Goal: Task Accomplishment & Management: Complete application form

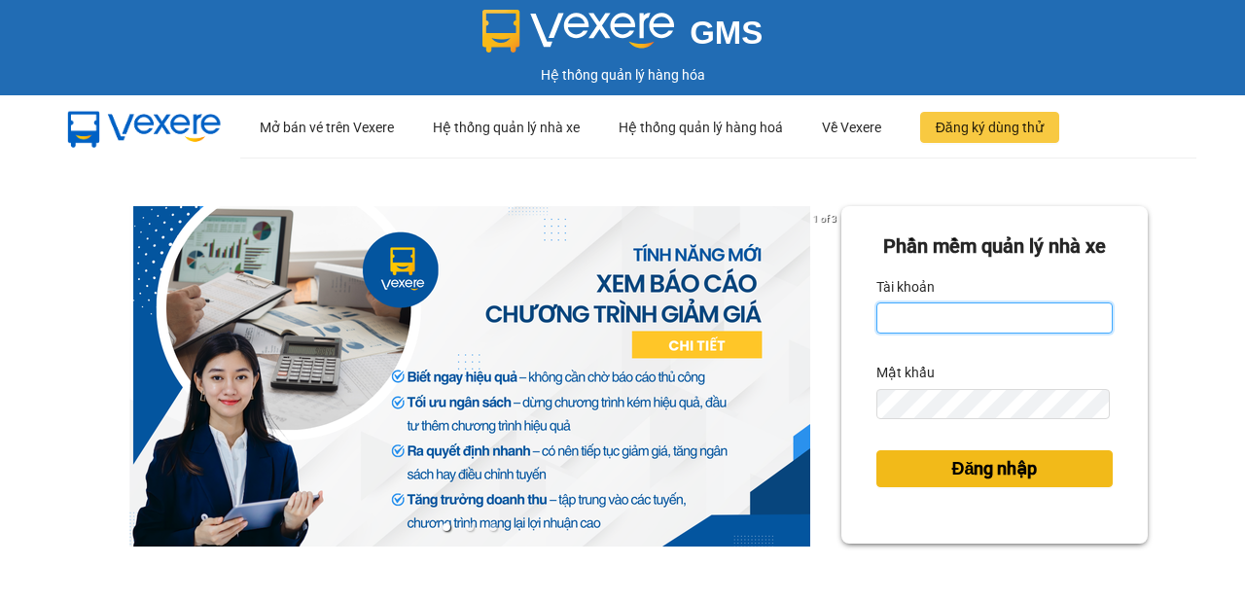
type input "minh.vinhthanhsoctrang"
click at [968, 482] on span "Đăng nhập" at bounding box center [994, 468] width 86 height 27
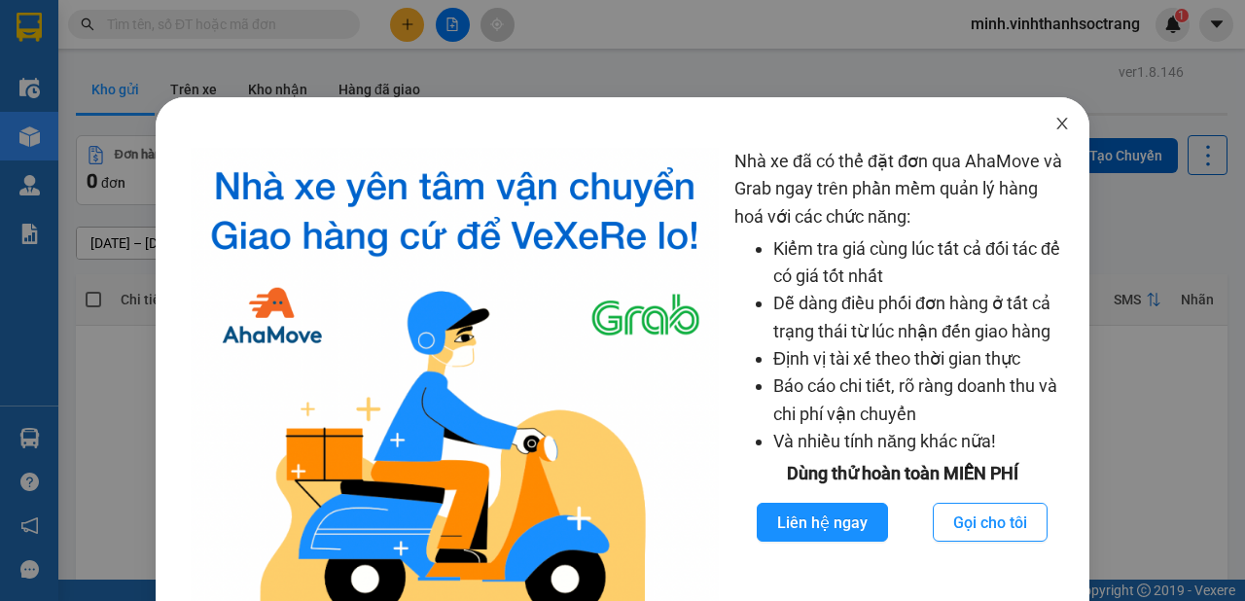
click at [1054, 128] on icon "close" at bounding box center [1062, 124] width 16 height 16
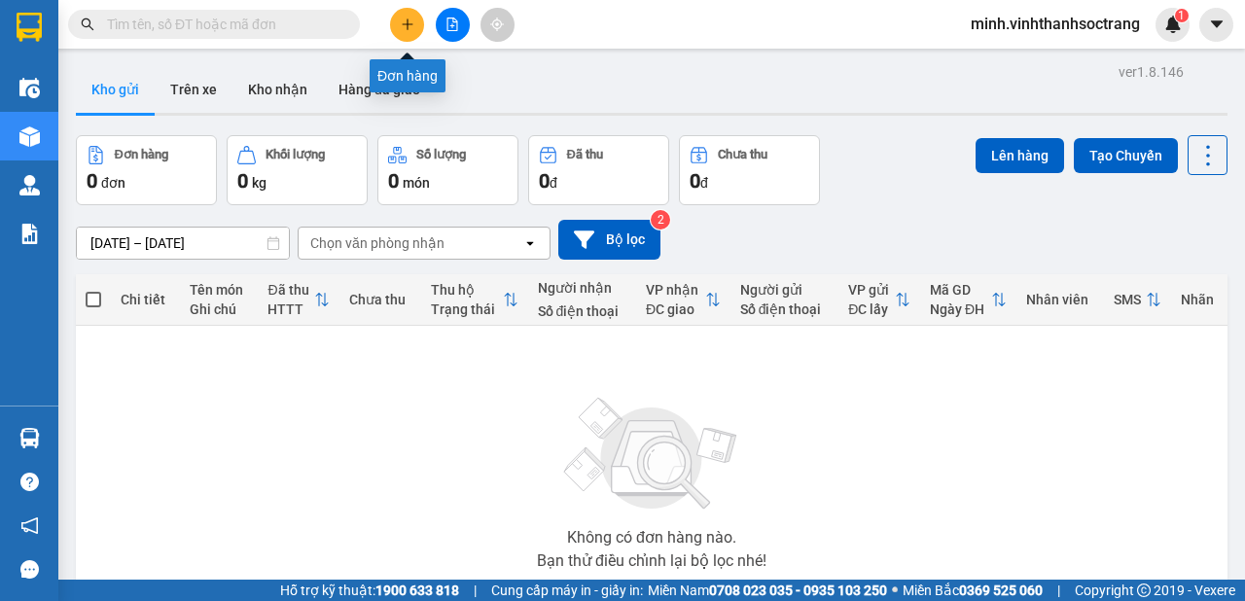
click at [405, 23] on icon "plus" at bounding box center [407, 23] width 11 height 1
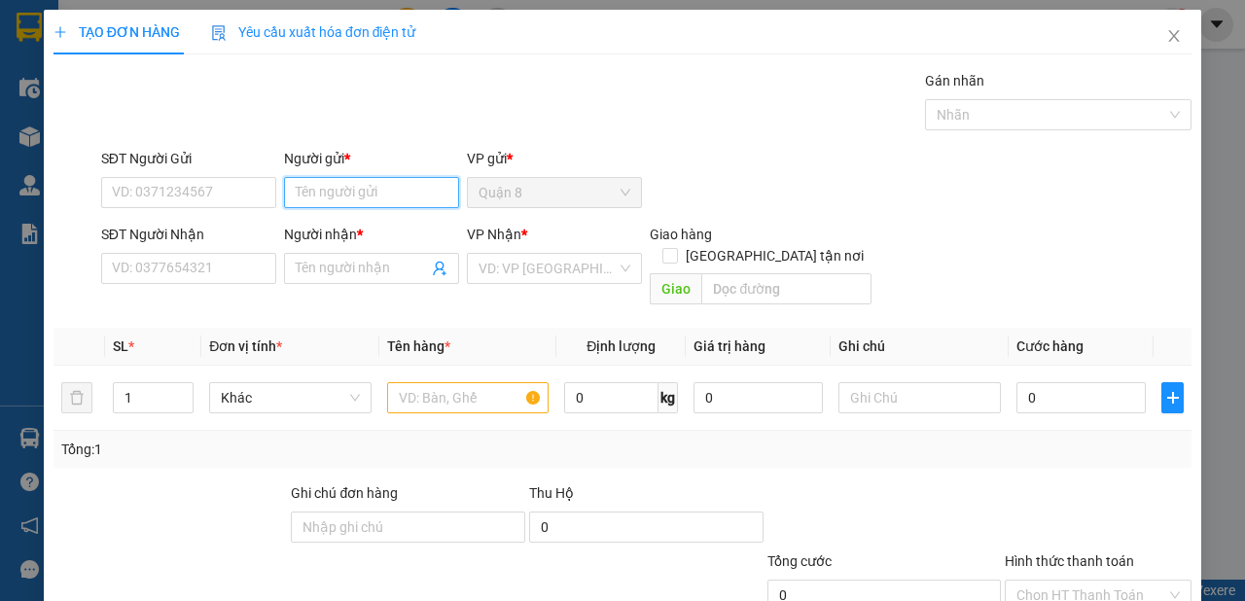
click at [381, 192] on input "Người gửi *" at bounding box center [371, 192] width 175 height 31
type input "d"
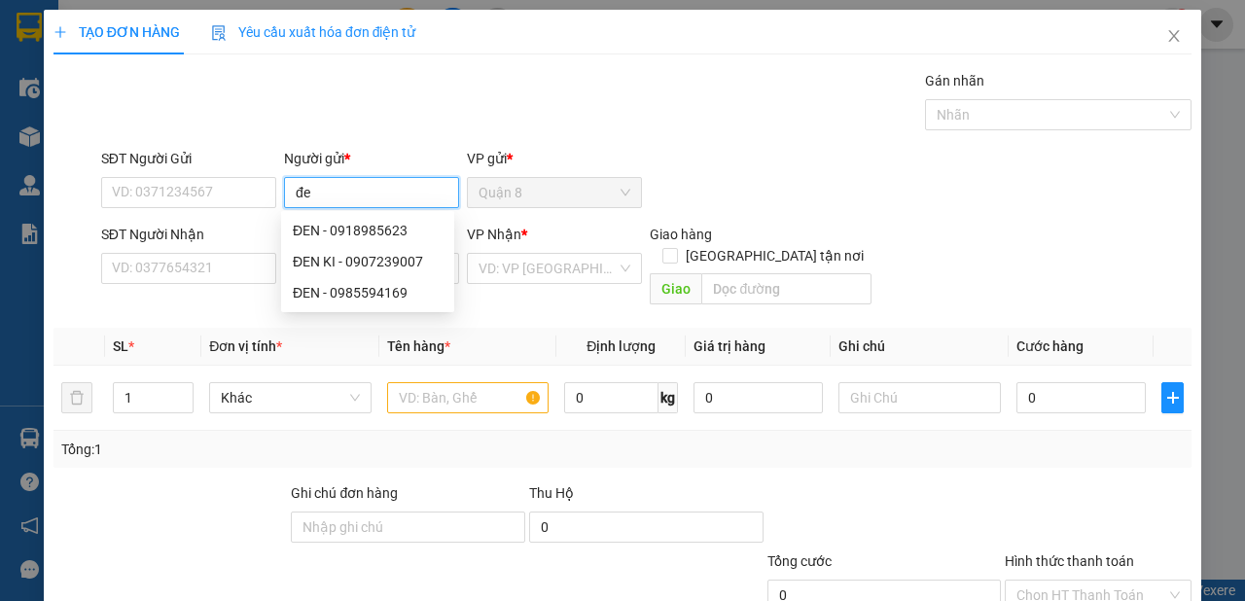
type input "đ"
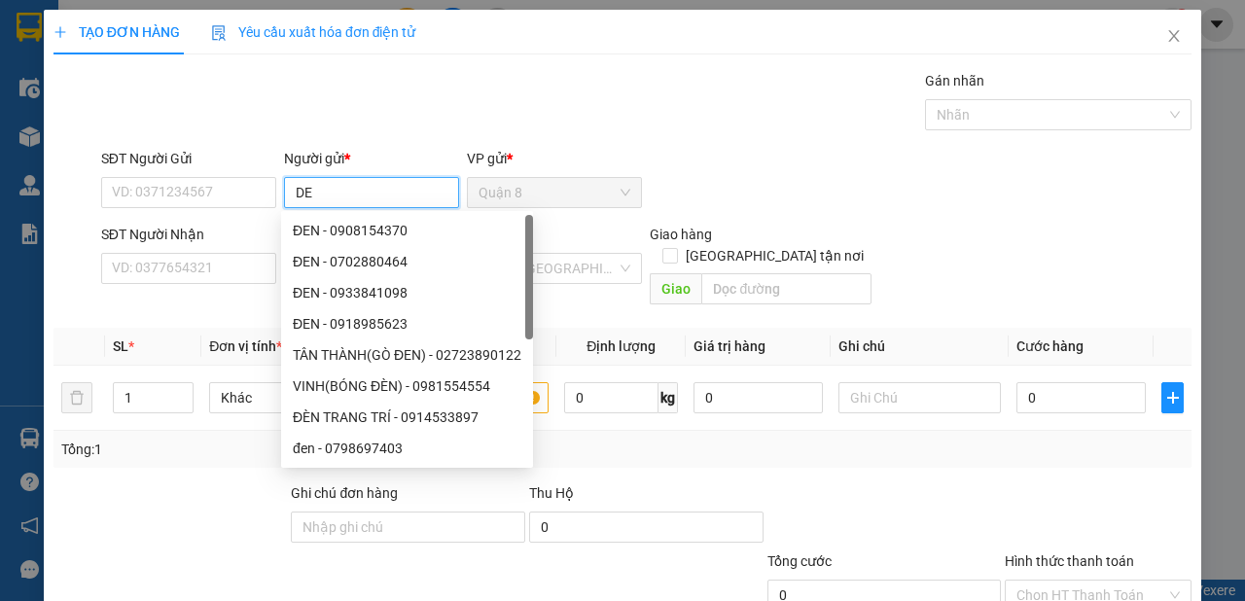
type input "D"
type input "ĐEN"
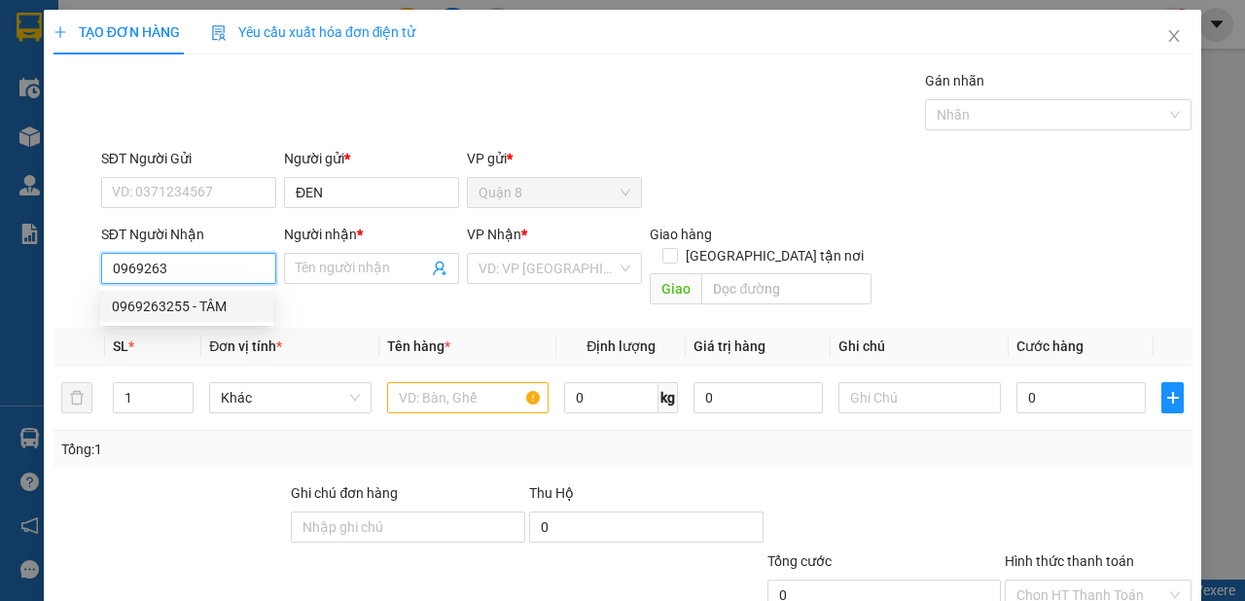
click at [197, 309] on div "0969263255 - TÂM" at bounding box center [187, 306] width 150 height 21
type input "0969263255"
type input "TÂM"
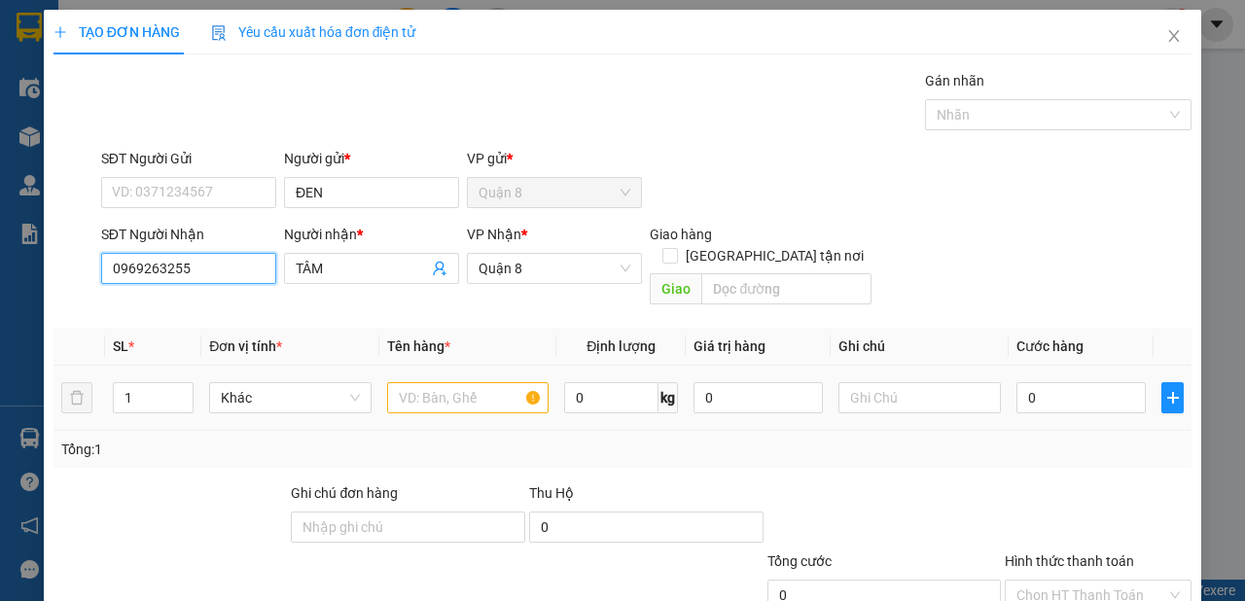
type input "0969263255"
click at [426, 382] on input "text" at bounding box center [468, 397] width 162 height 31
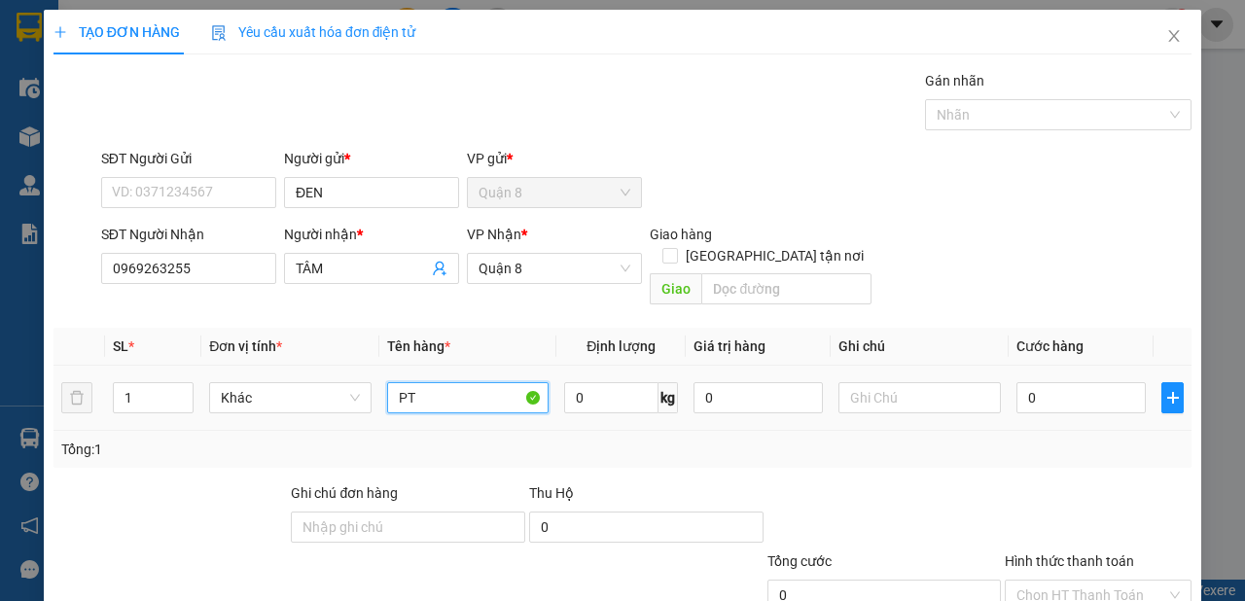
type input "PT"
type input "1"
type input "1 GÓI"
type input "2"
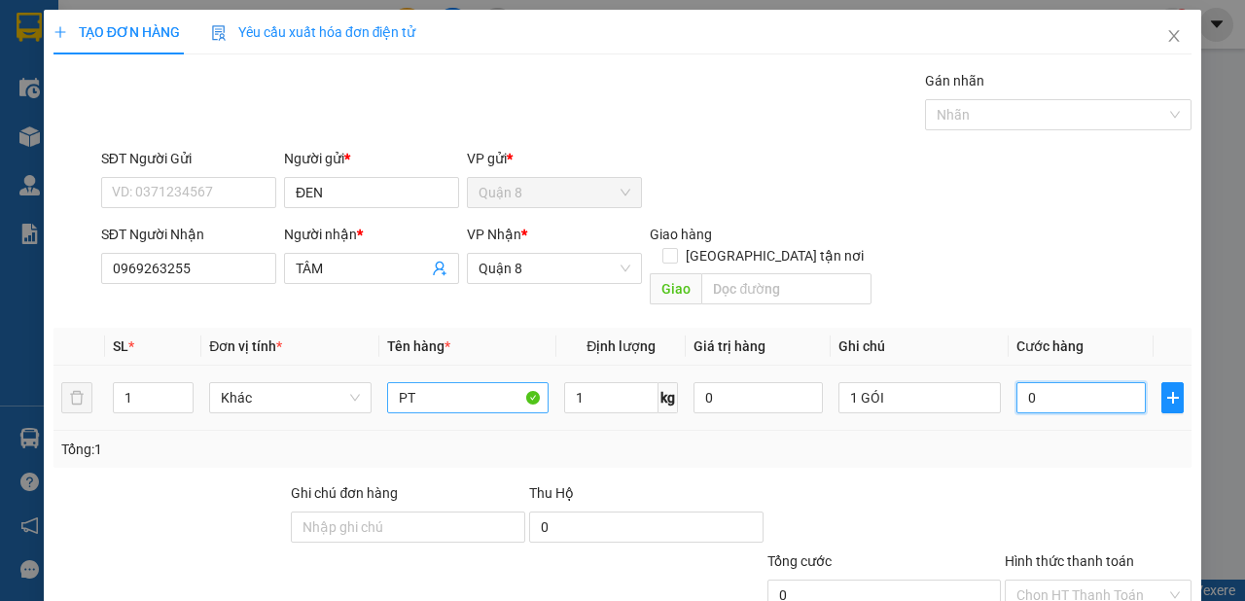
type input "2"
type input "20"
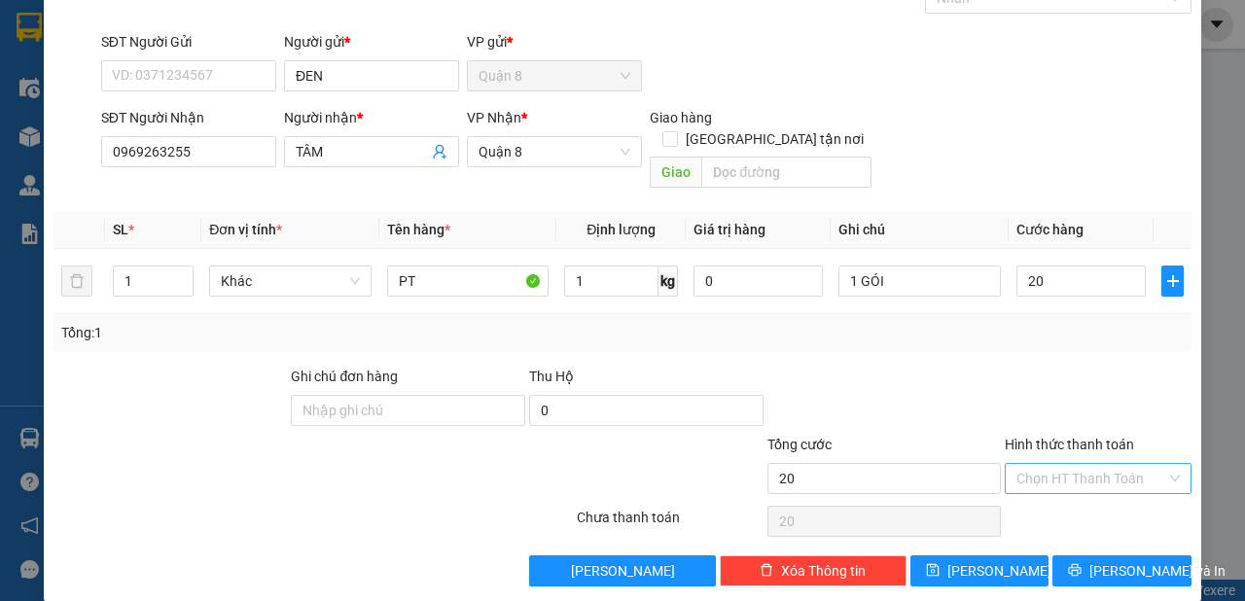
type input "20.000"
click at [1109, 464] on input "Hình thức thanh toán" at bounding box center [1091, 478] width 150 height 29
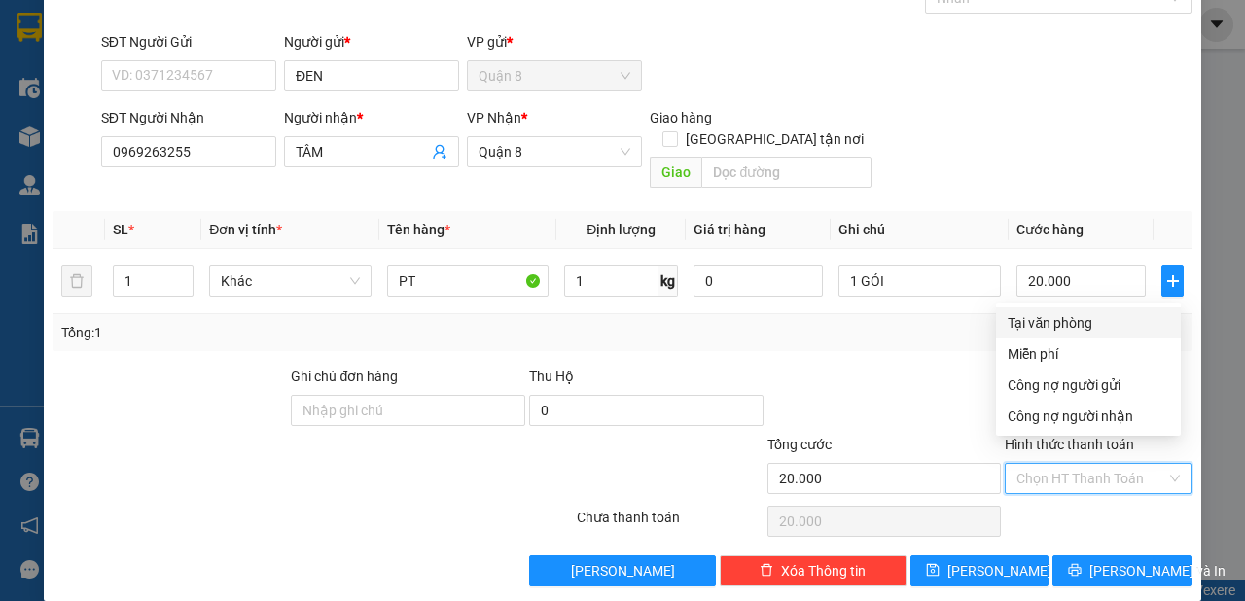
click at [1058, 327] on div "Tại văn phòng" at bounding box center [1088, 322] width 161 height 21
type input "0"
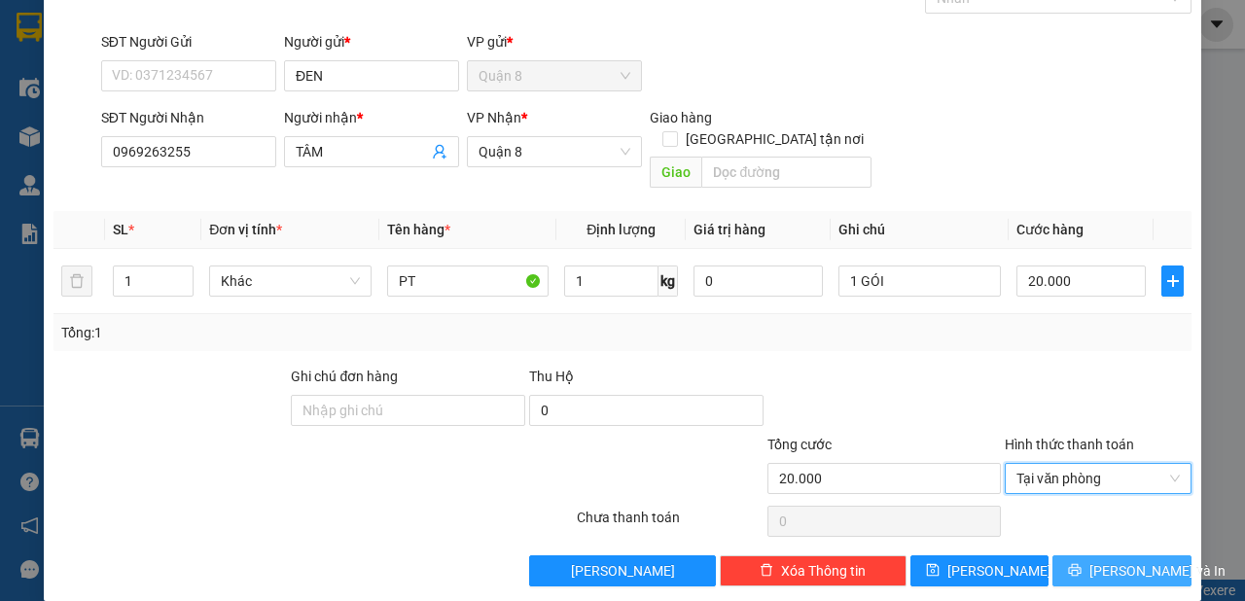
click at [1061, 555] on button "[PERSON_NAME] và In" at bounding box center [1121, 570] width 139 height 31
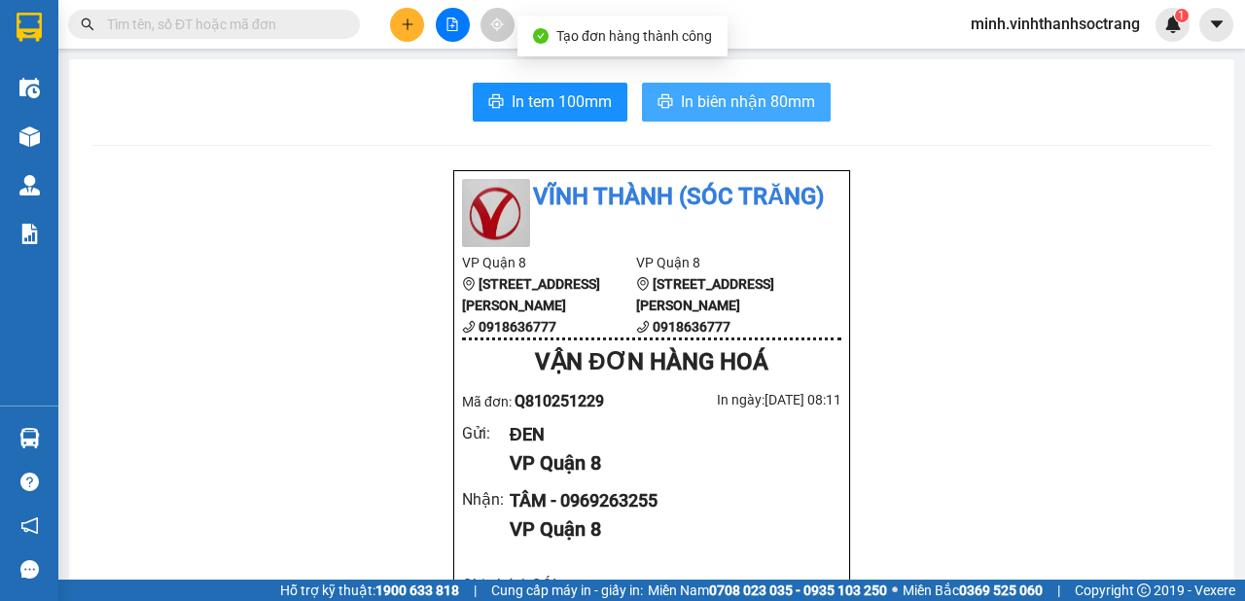
click at [715, 103] on span "In biên nhận 80mm" at bounding box center [748, 101] width 134 height 24
